Goal: Information Seeking & Learning: Learn about a topic

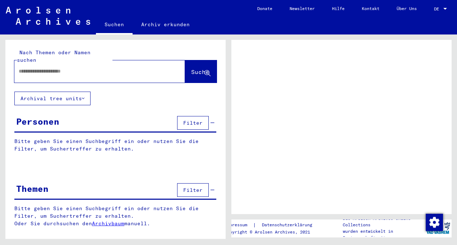
click at [101, 76] on div "Nach Themen oder Namen suchen Suche" at bounding box center [115, 66] width 220 height 52
click at [198, 120] on span "Filter" at bounding box center [192, 123] width 19 height 6
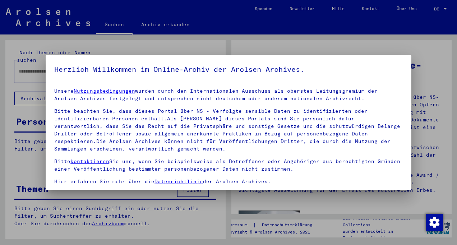
scroll to position [37, 0]
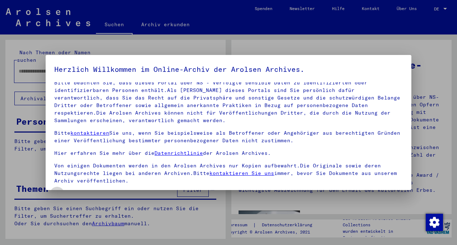
click at [55, 191] on span at bounding box center [57, 194] width 6 height 6
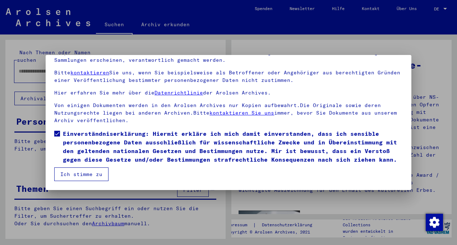
click at [90, 180] on button "Ich stimme zu" at bounding box center [81, 174] width 54 height 14
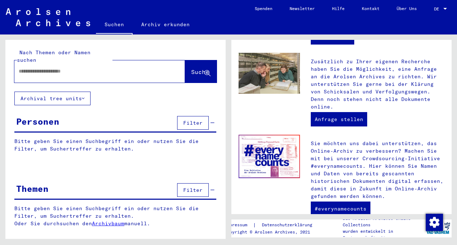
scroll to position [320, 0]
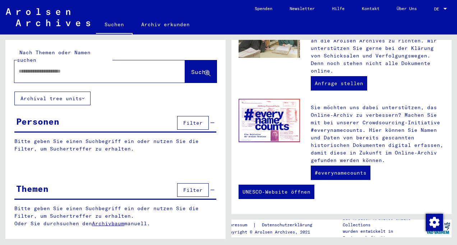
click at [196, 120] on span "Filter" at bounding box center [192, 123] width 19 height 6
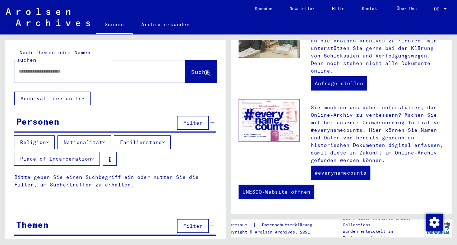
click at [49, 140] on icon at bounding box center [47, 142] width 3 height 5
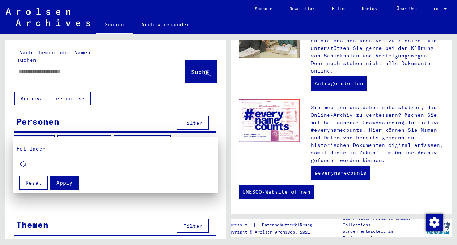
click at [87, 61] on div at bounding box center [228, 122] width 457 height 245
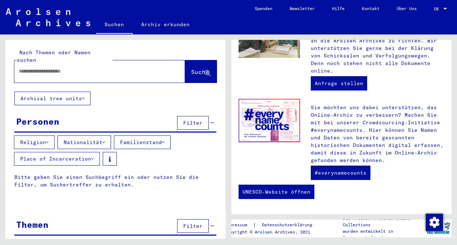
click at [99, 68] on input "text" at bounding box center [91, 72] width 145 height 8
type input "*"
type input "**********"
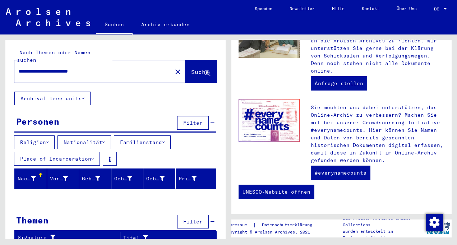
click at [207, 135] on div "Religion Nationalität Familienstand Place of Incarceration" at bounding box center [115, 151] width 220 height 33
click at [88, 234] on div "Signature" at bounding box center [64, 238] width 93 height 8
click at [52, 136] on button "Religion" at bounding box center [34, 142] width 41 height 14
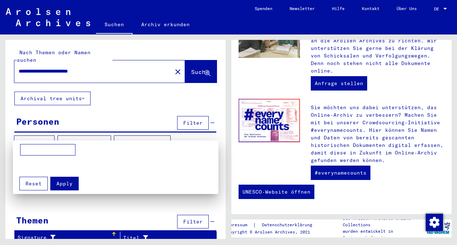
click at [47, 147] on input at bounding box center [47, 149] width 55 height 11
type input "*******"
drag, startPoint x: 68, startPoint y: 181, endPoint x: 80, endPoint y: 173, distance: 14.8
click at [80, 173] on div "Apply Reset" at bounding box center [116, 181] width 198 height 19
click at [70, 183] on span "Apply" at bounding box center [64, 183] width 16 height 6
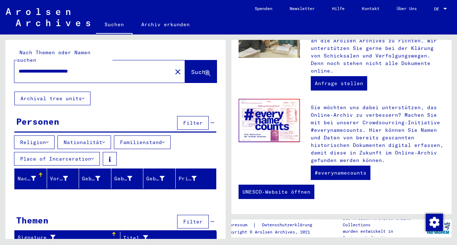
click at [75, 135] on button "Nationalität" at bounding box center [84, 142] width 54 height 14
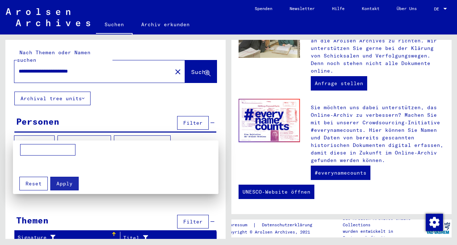
click at [53, 154] on input at bounding box center [47, 149] width 55 height 11
type input "*******"
click at [62, 185] on span "Apply" at bounding box center [64, 183] width 16 height 6
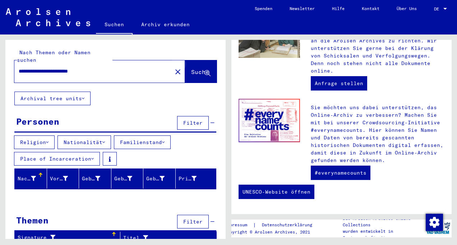
click at [204, 68] on span "Suche" at bounding box center [200, 71] width 18 height 7
click at [83, 92] on button "Archival tree units" at bounding box center [52, 99] width 76 height 14
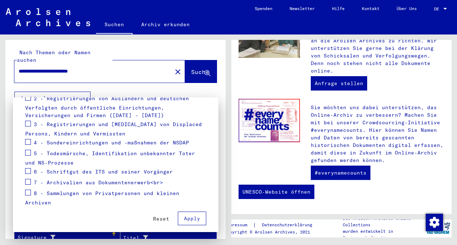
scroll to position [126, 0]
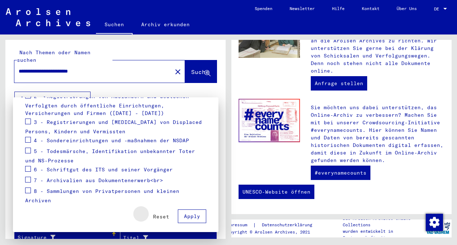
click at [158, 217] on span "Reset" at bounding box center [161, 216] width 16 height 6
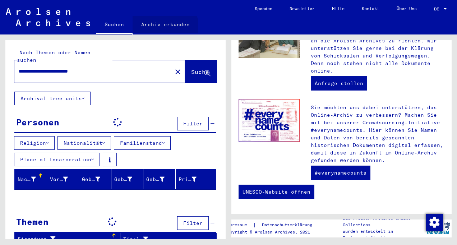
click at [164, 30] on link "Archiv erkunden" at bounding box center [166, 24] width 66 height 17
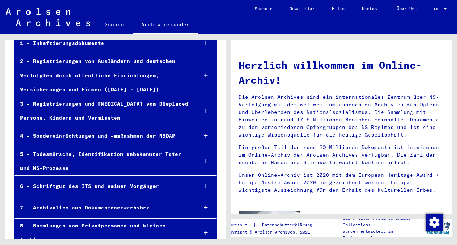
scroll to position [93, 0]
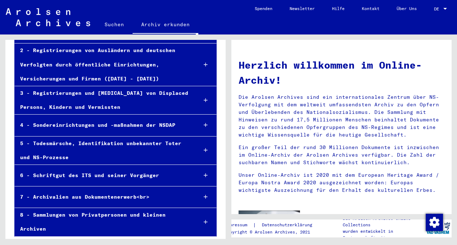
click at [197, 219] on div at bounding box center [205, 222] width 21 height 21
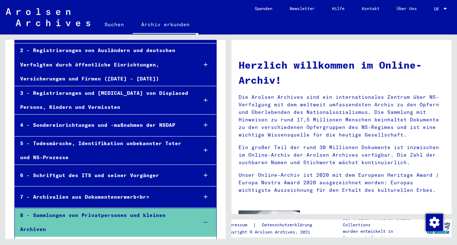
scroll to position [144, 0]
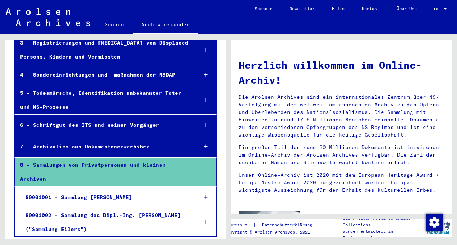
click at [202, 193] on div at bounding box center [205, 197] width 21 height 21
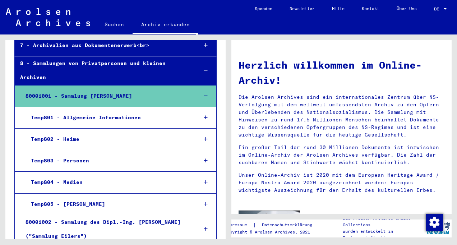
scroll to position [251, 0]
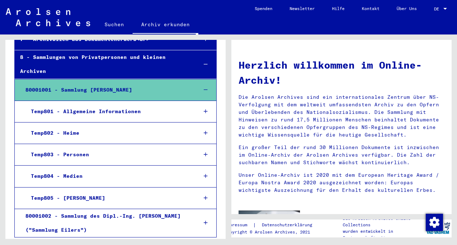
click at [202, 155] on div at bounding box center [205, 154] width 21 height 21
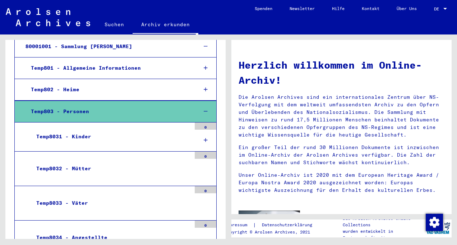
scroll to position [294, 0]
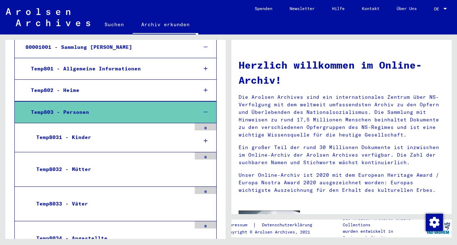
click at [76, 201] on div "Temp8033 - Väter" at bounding box center [111, 204] width 160 height 14
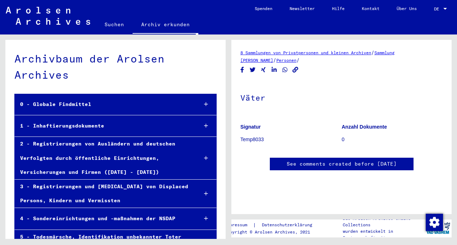
click at [124, 109] on div "0 - Globale Findmittel" at bounding box center [104, 104] width 178 height 14
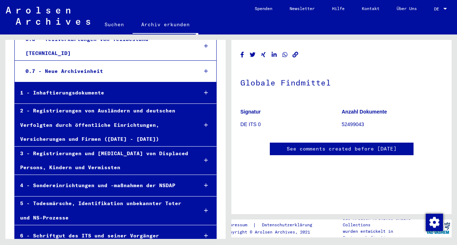
scroll to position [128, 0]
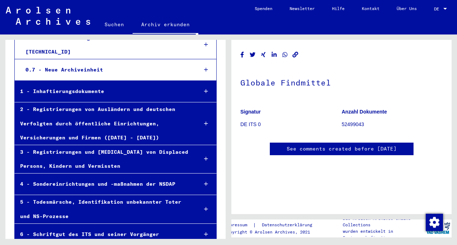
click at [204, 121] on icon at bounding box center [206, 123] width 4 height 5
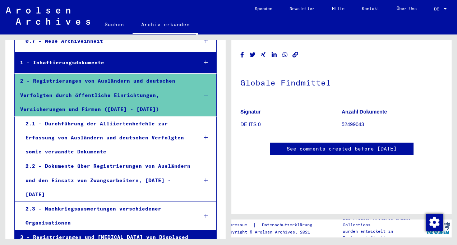
scroll to position [158, 0]
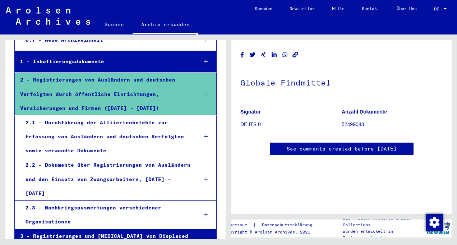
click at [152, 163] on div "2.2 - Dokumente über Registrierungen von Ausländern und den Einsatz von Zwangsa…" at bounding box center [106, 179] width 172 height 42
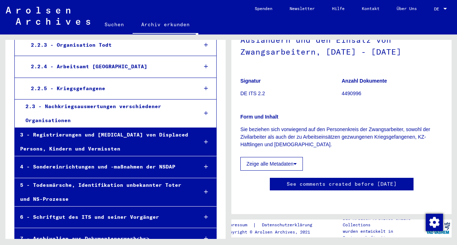
scroll to position [410, 0]
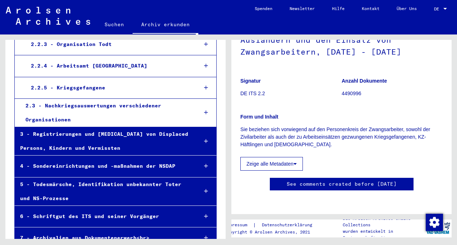
click at [175, 127] on div "3 - Registrierungen und [MEDICAL_DATA] von Displaced Persons, Kindern und Vermi…" at bounding box center [104, 141] width 178 height 28
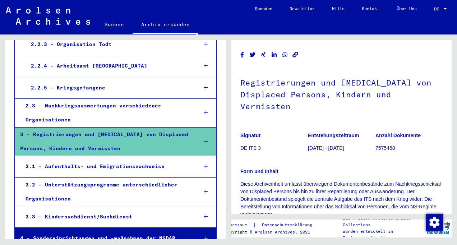
click at [175, 160] on div "3.1 - Aufenthalts- und Emigrationsnachweise" at bounding box center [106, 167] width 172 height 14
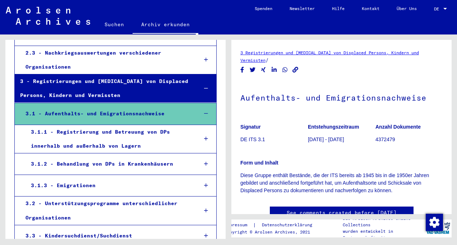
scroll to position [464, 0]
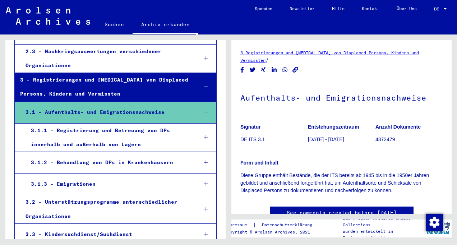
click at [103, 177] on div "3.1.3 - Emigrationen" at bounding box center [109, 184] width 167 height 14
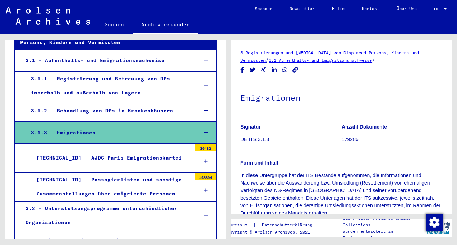
scroll to position [517, 0]
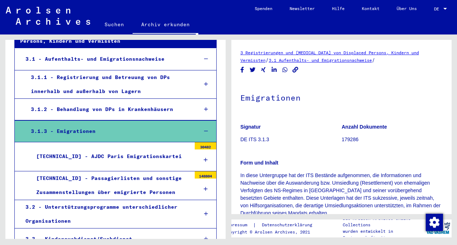
click at [117, 171] on div "[TECHNICAL_ID] - Passagierlisten und sonstige Zusammenstellungen über emigriert…" at bounding box center [111, 185] width 160 height 28
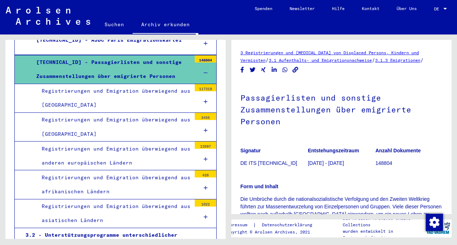
scroll to position [617, 0]
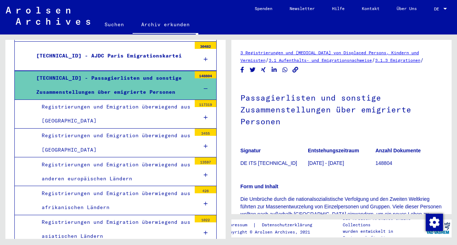
click at [170, 100] on div "Registrierungen und Emigration überwiegend aus [GEOGRAPHIC_DATA]" at bounding box center [113, 114] width 155 height 28
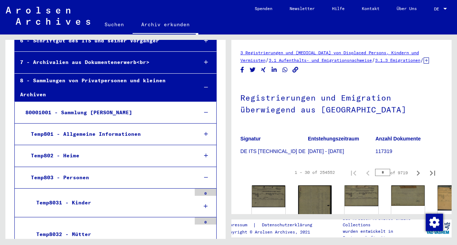
scroll to position [990, 0]
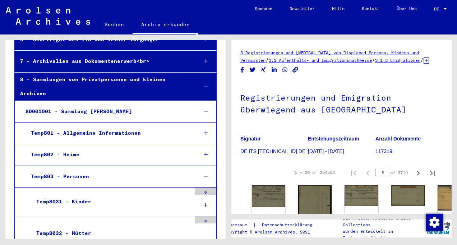
click at [129, 170] on div "Temp803 - Personen" at bounding box center [109, 177] width 167 height 14
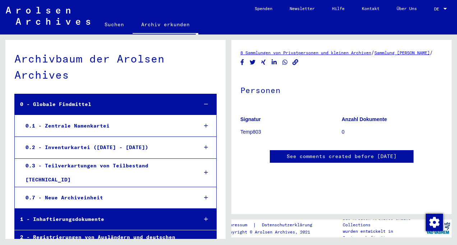
click at [60, 9] on img at bounding box center [48, 16] width 84 height 18
